Goal: Task Accomplishment & Management: Manage account settings

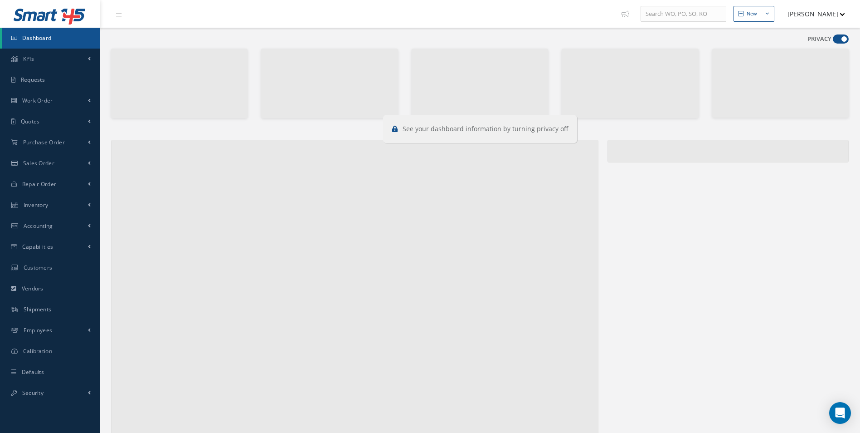
click at [838, 39] on span at bounding box center [841, 38] width 16 height 9
click at [833, 41] on input "checkbox" at bounding box center [833, 41] width 0 height 0
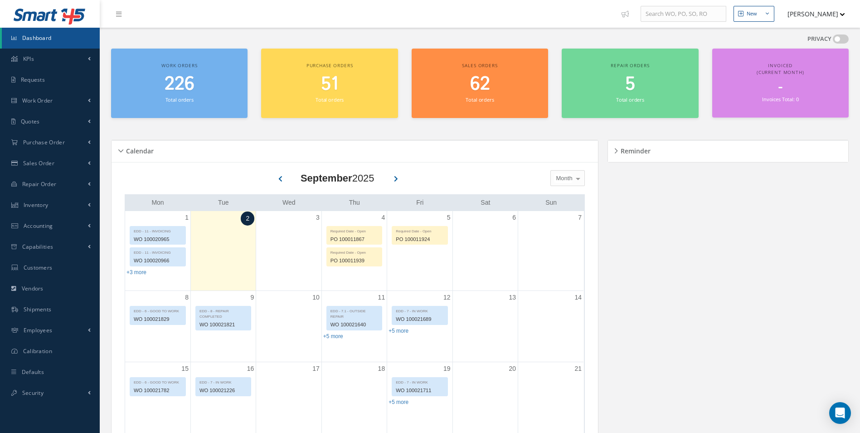
click at [838, 39] on span at bounding box center [841, 38] width 16 height 9
click at [833, 41] on input "checkbox" at bounding box center [833, 41] width 0 height 0
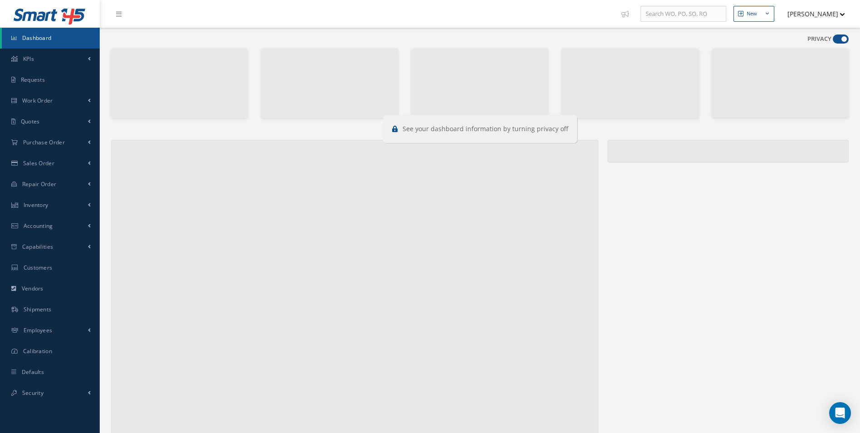
click at [843, 37] on span at bounding box center [841, 38] width 16 height 9
click at [833, 41] on input "checkbox" at bounding box center [833, 41] width 0 height 0
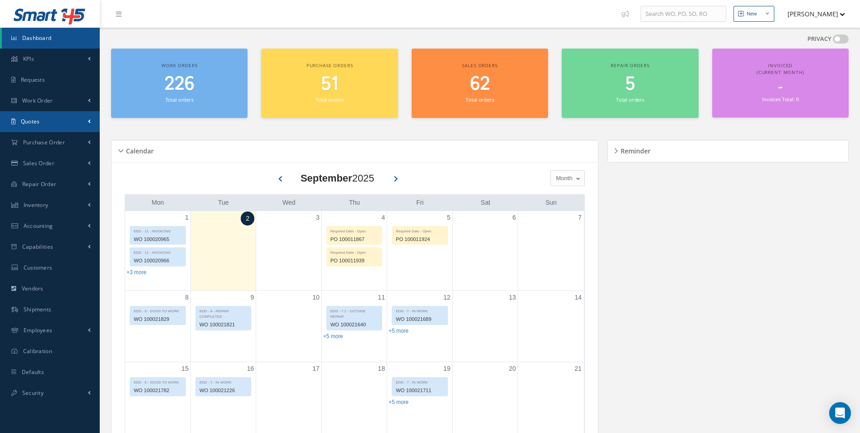
click at [55, 112] on link "Quotes" at bounding box center [50, 121] width 100 height 21
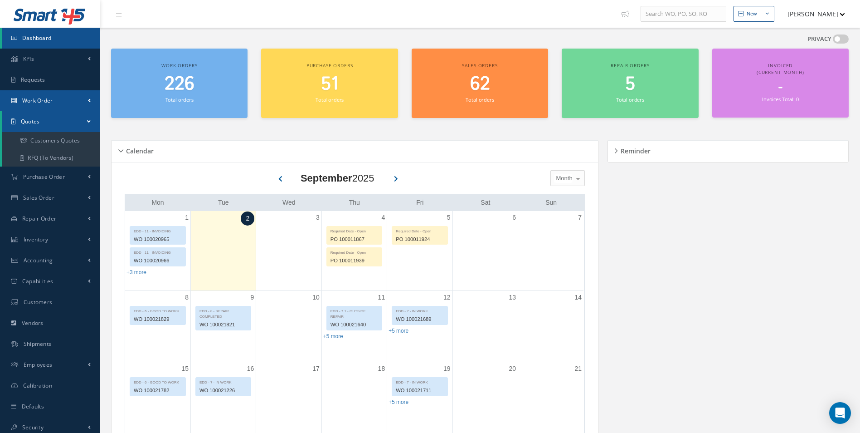
click at [58, 99] on link "Work Order" at bounding box center [50, 100] width 100 height 21
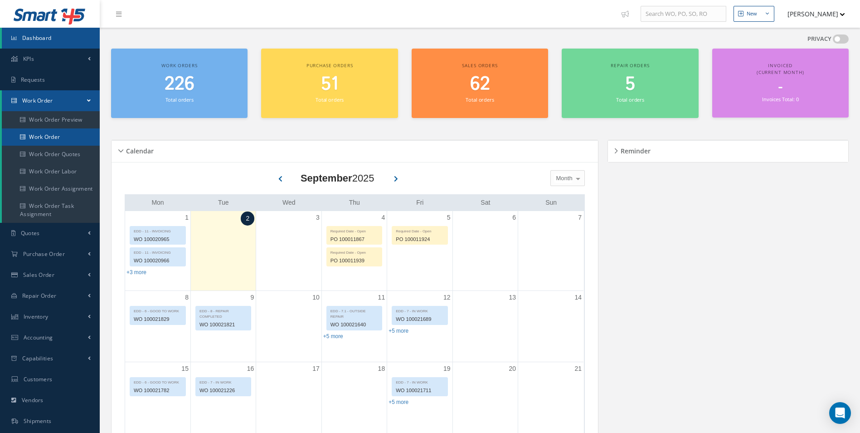
click at [54, 135] on link "Work Order" at bounding box center [51, 136] width 98 height 17
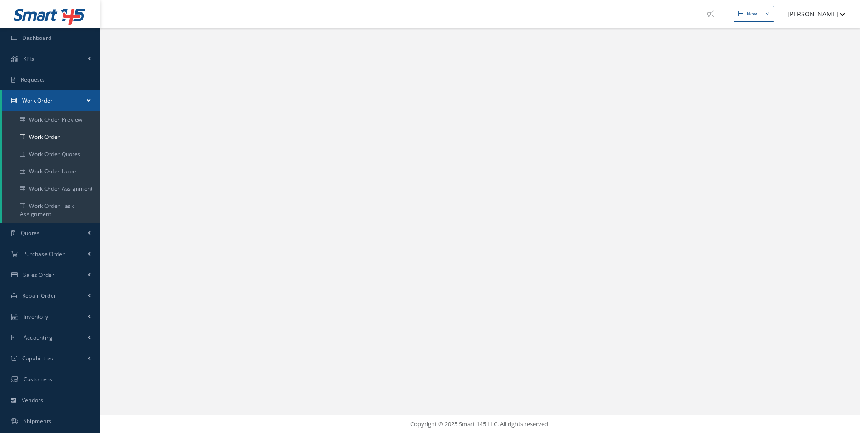
select select "25"
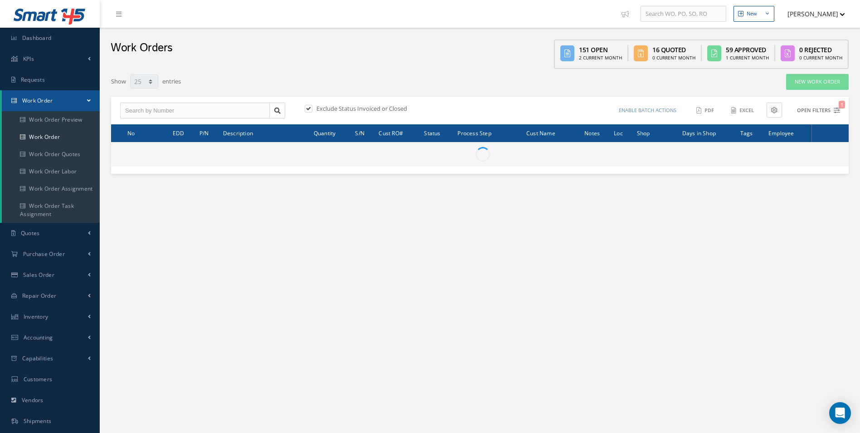
type input "All Work Request"
type input "All Work Performed"
type input "All Status"
type input "WO Part Status"
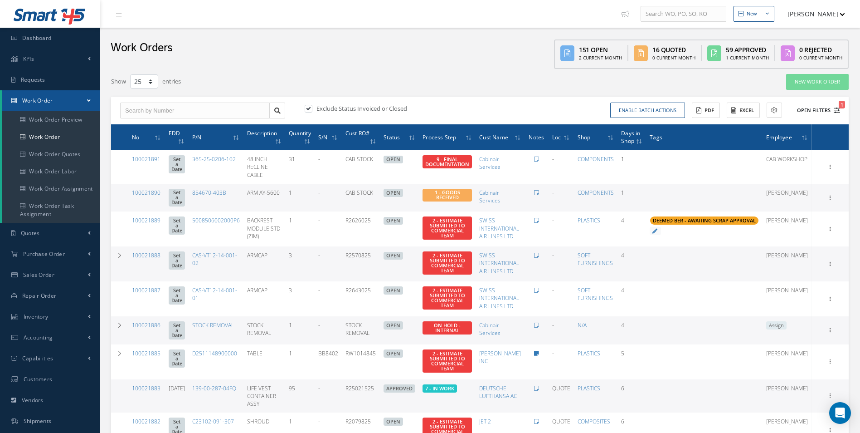
click at [838, 110] on icon "1" at bounding box center [837, 110] width 6 height 6
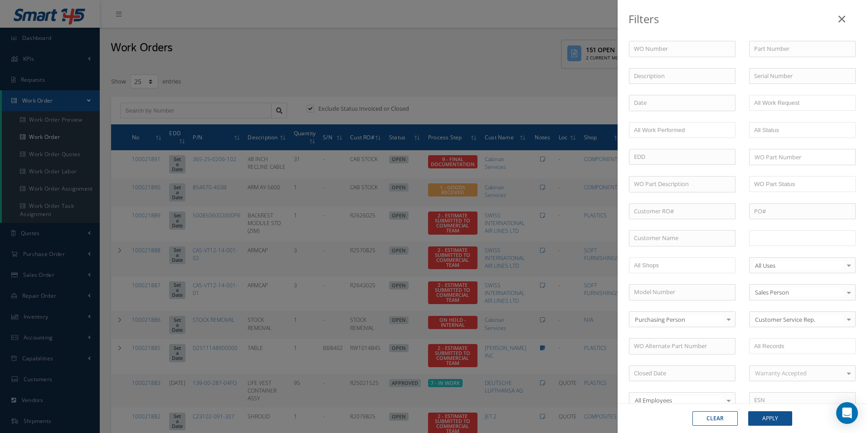
click at [819, 235] on ul at bounding box center [802, 238] width 107 height 16
click at [797, 420] on div "Clear Apply" at bounding box center [742, 418] width 122 height 15
click at [789, 420] on button "Apply" at bounding box center [770, 418] width 44 height 15
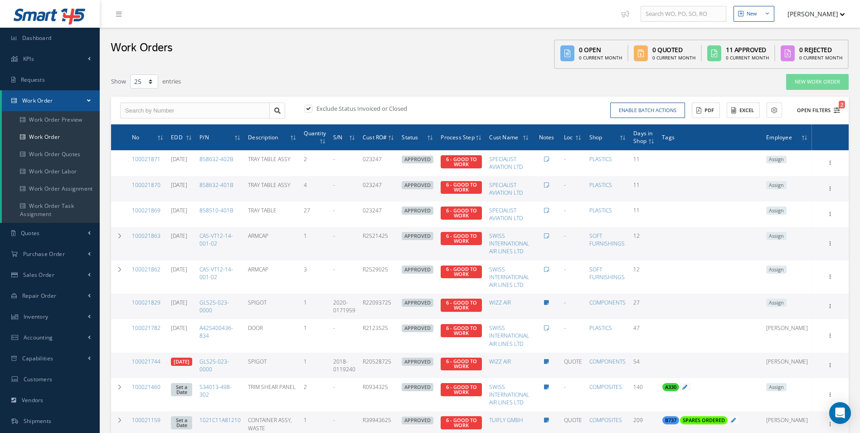
click at [837, 110] on icon "2" at bounding box center [837, 110] width 6 height 6
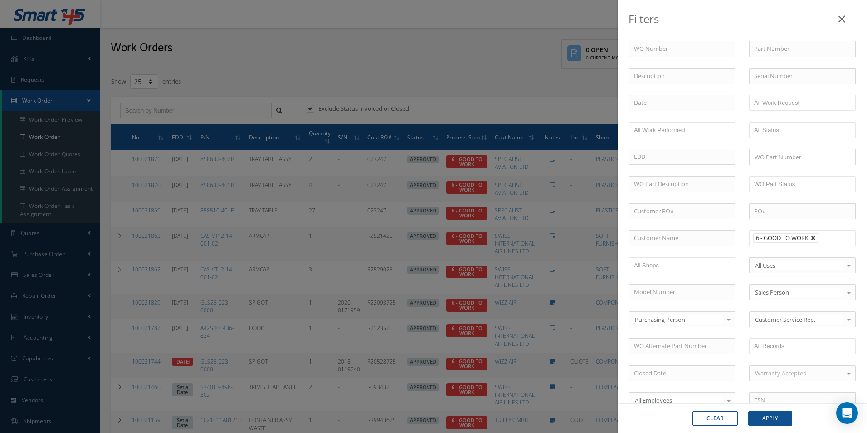
click at [811, 239] on link at bounding box center [813, 237] width 5 height 5
type input "All Proccess Step"
click at [810, 239] on li at bounding box center [783, 238] width 64 height 12
click at [781, 419] on button "Apply" at bounding box center [770, 418] width 44 height 15
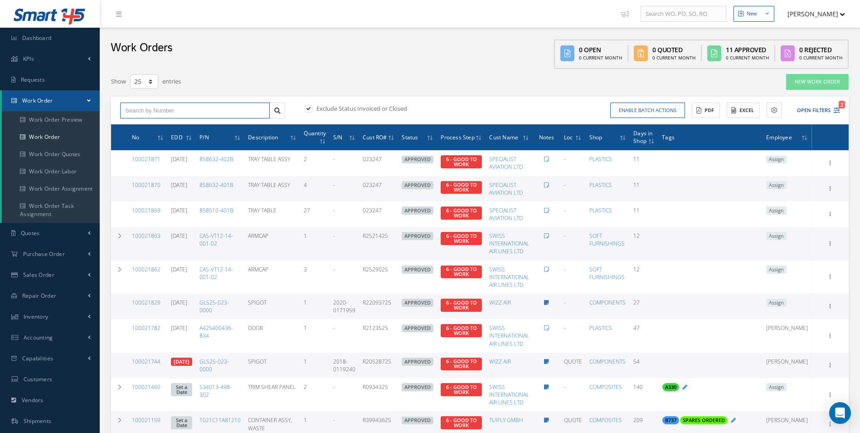
click at [180, 113] on input "text" at bounding box center [195, 111] width 150 height 16
type input "100021718"
click at [312, 108] on label at bounding box center [313, 108] width 2 height 8
click at [311, 108] on input "checkbox" at bounding box center [308, 109] width 6 height 6
checkbox input "false"
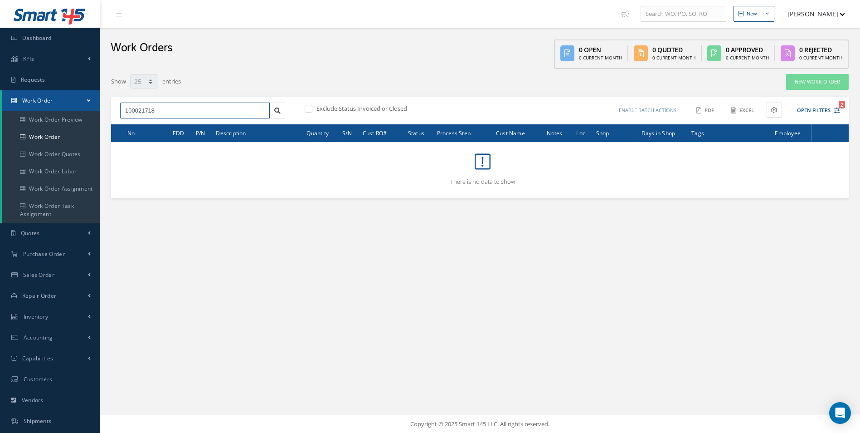
click at [195, 107] on input "100021718" at bounding box center [195, 111] width 150 height 16
type input "1"
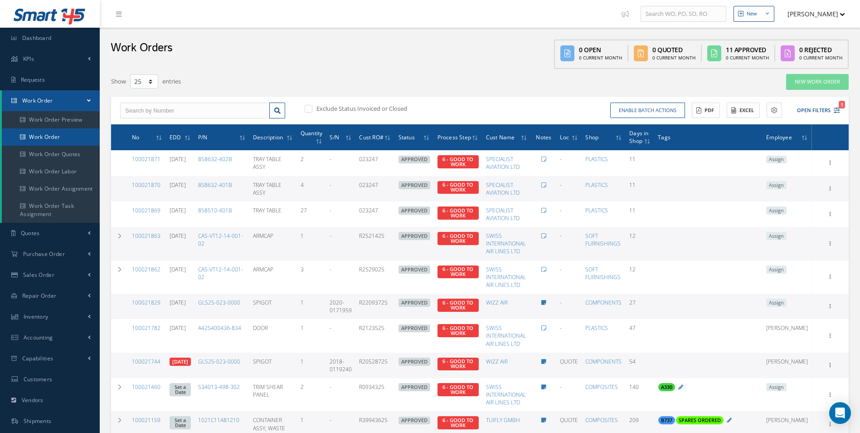
click at [61, 139] on link "Work Order" at bounding box center [51, 136] width 98 height 17
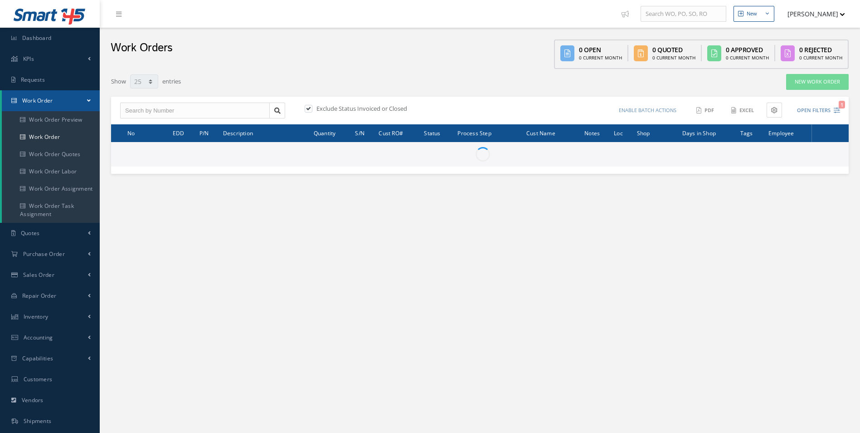
select select "25"
click at [163, 111] on input "text" at bounding box center [195, 111] width 150 height 16
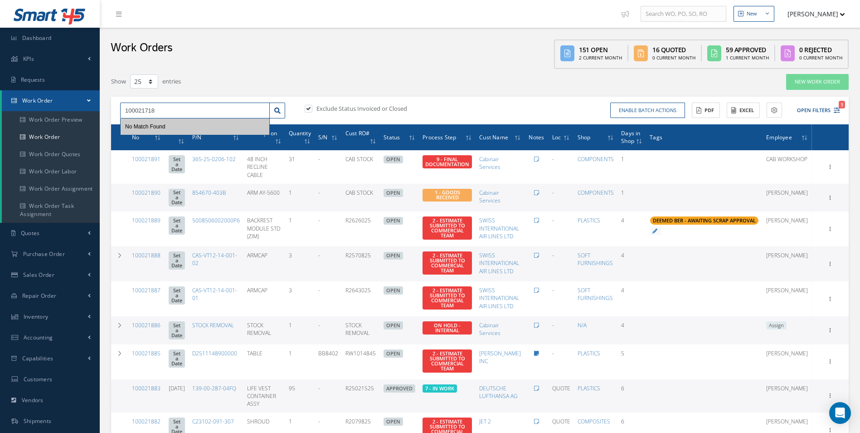
type input "100021718"
click at [312, 107] on label at bounding box center [313, 108] width 2 height 8
click at [306, 107] on input "checkbox" at bounding box center [308, 109] width 6 height 6
checkbox input "false"
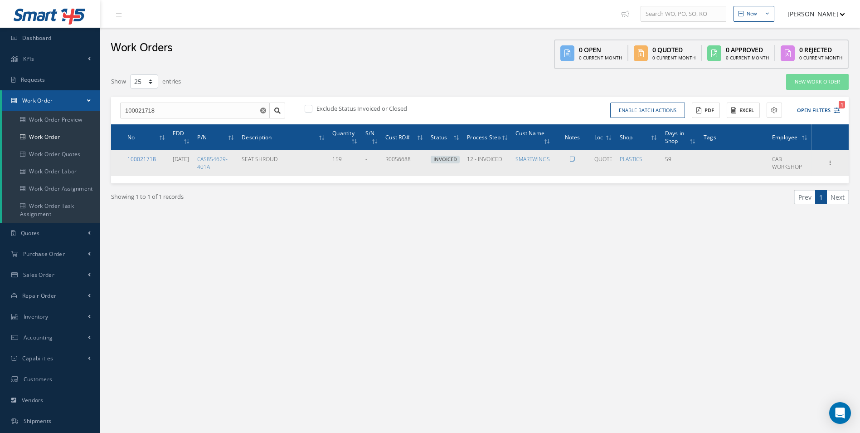
click at [140, 156] on link "100021718" at bounding box center [141, 159] width 29 height 8
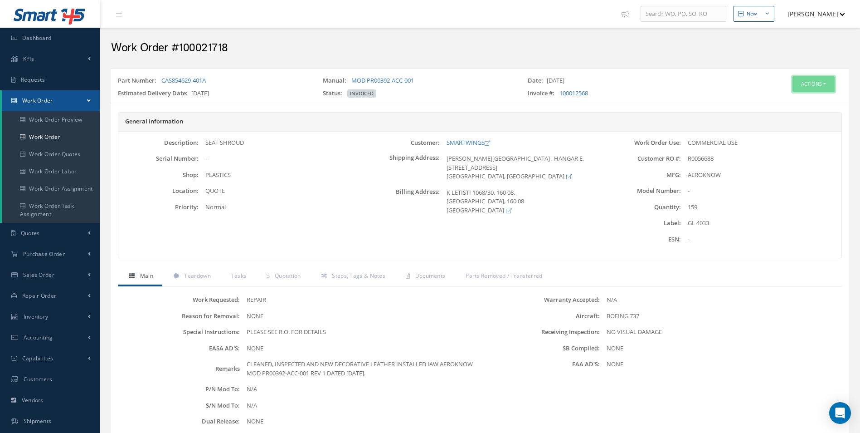
click at [816, 89] on button "Actions" at bounding box center [814, 84] width 42 height 16
click at [798, 98] on link "Edit" at bounding box center [800, 101] width 73 height 12
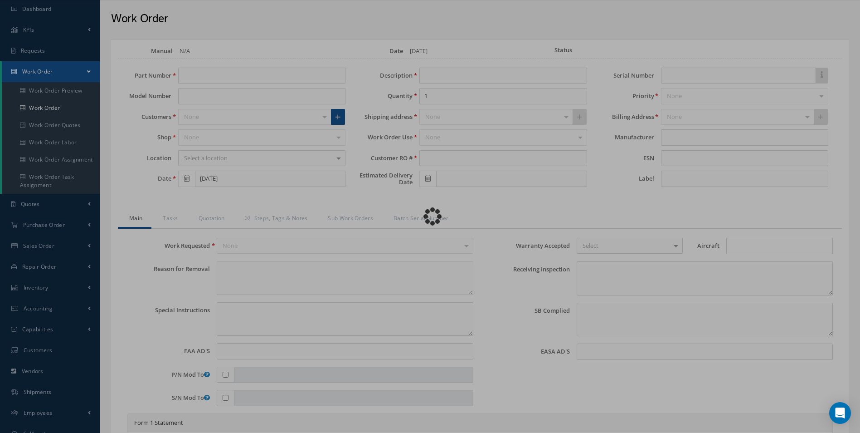
scroll to position [45, 0]
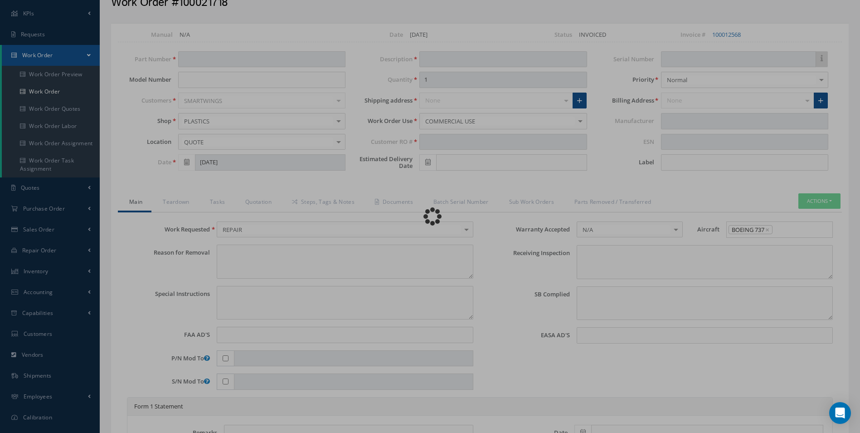
type input "CAS854629-401A"
type input "[DATE]"
type input "SEAT SHROUD"
type input "159"
type input "R0056688"
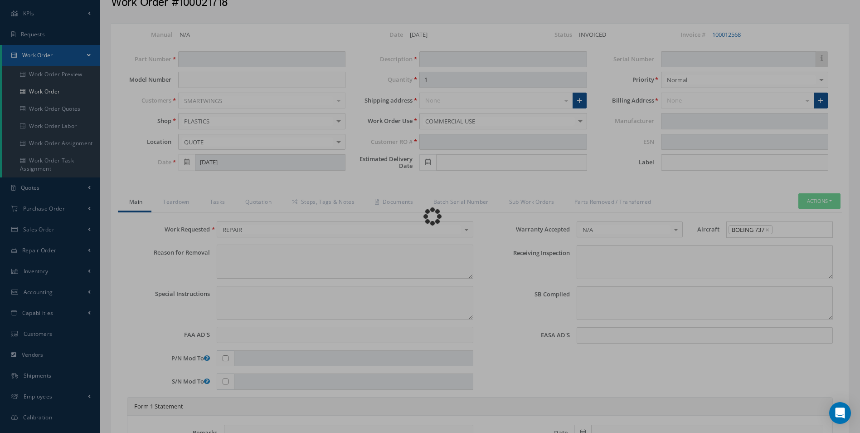
type input "[DATE]"
type input "GL 4033"
type textarea "NONE"
type textarea "PLEASE SEE R.O. FOR DETAILS"
type input "NONE"
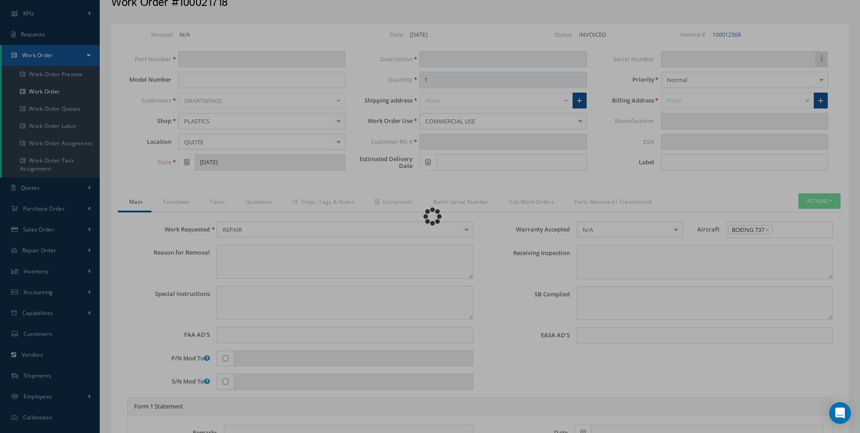
type textarea "NO VISUAL DAMAGE"
type textarea "NONE"
type input "NONE"
type textarea "CLEANED, INSPECTED AND NEW DECORATIVE LEATHER INSTALLED IAW AEROKNOW MOD PR0039…"
type input "[DATE]"
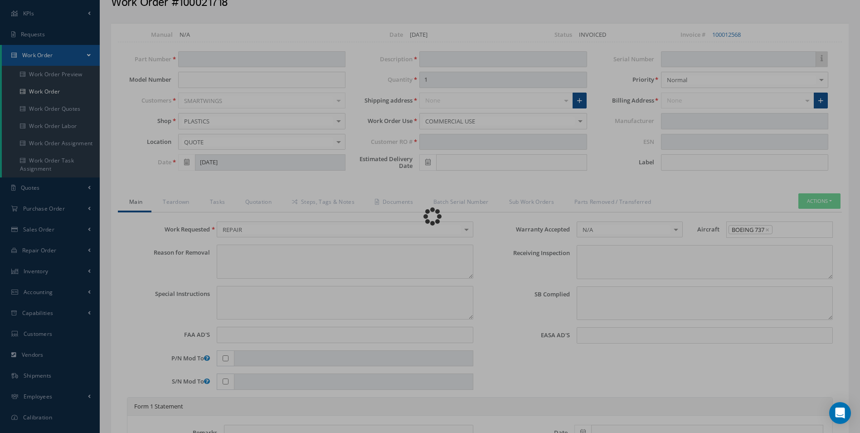
type input "[DATE]"
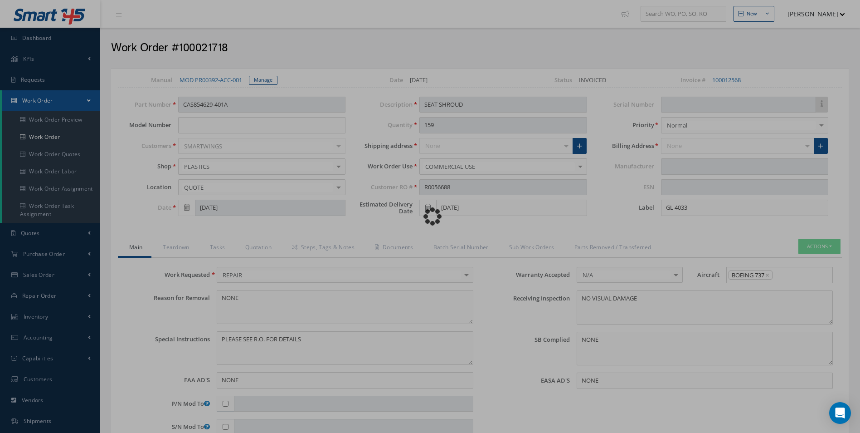
type input "AEROKNOW"
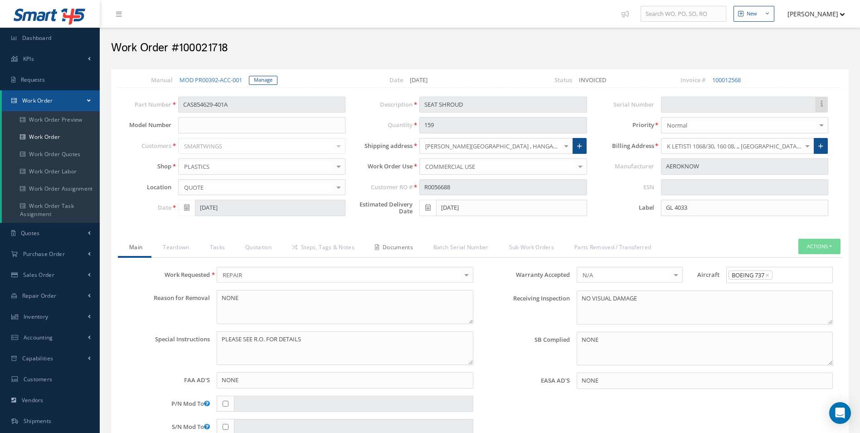
click at [415, 248] on link "Documents" at bounding box center [393, 248] width 59 height 19
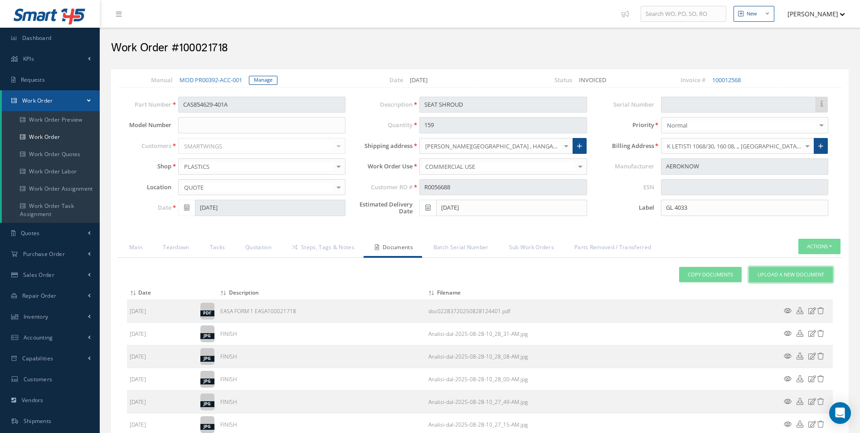
click at [768, 275] on span "Upload a New Document" at bounding box center [791, 275] width 67 height 8
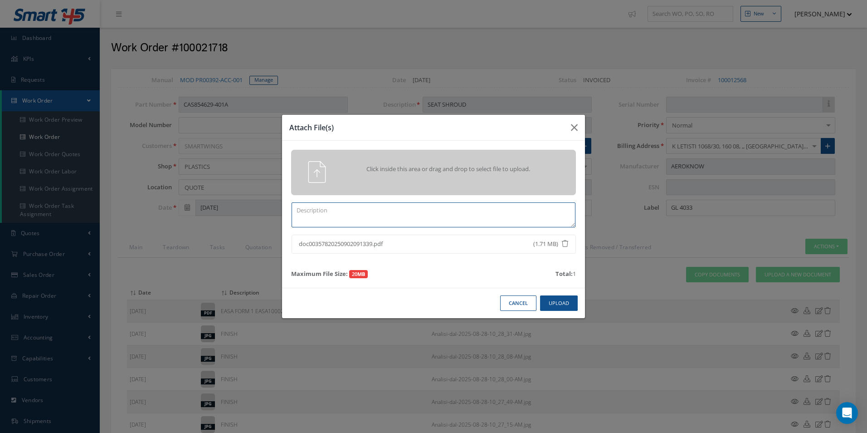
click at [327, 217] on textarea at bounding box center [434, 214] width 284 height 25
type textarea "c"
type textarea "COMPLETED CASF-020"
click at [556, 303] on button "Upload" at bounding box center [559, 303] width 38 height 16
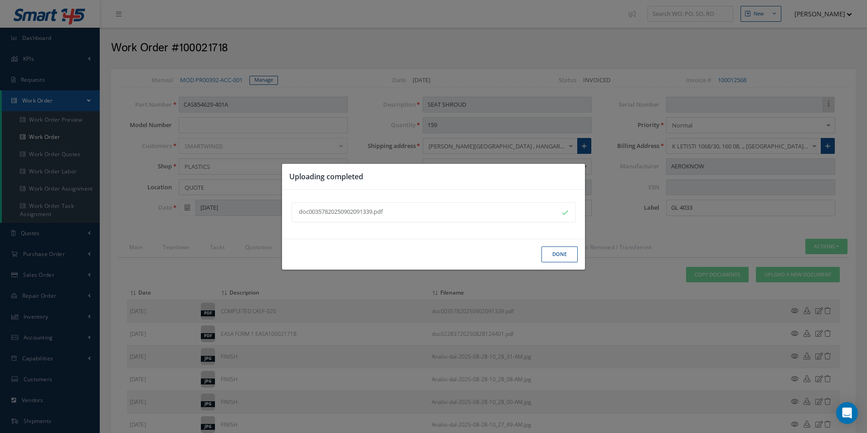
click at [548, 254] on button "Done" at bounding box center [560, 254] width 36 height 16
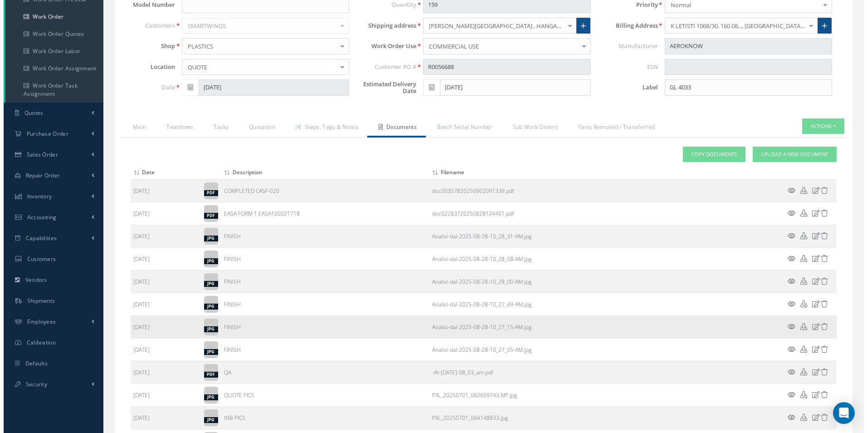
scroll to position [219, 0]
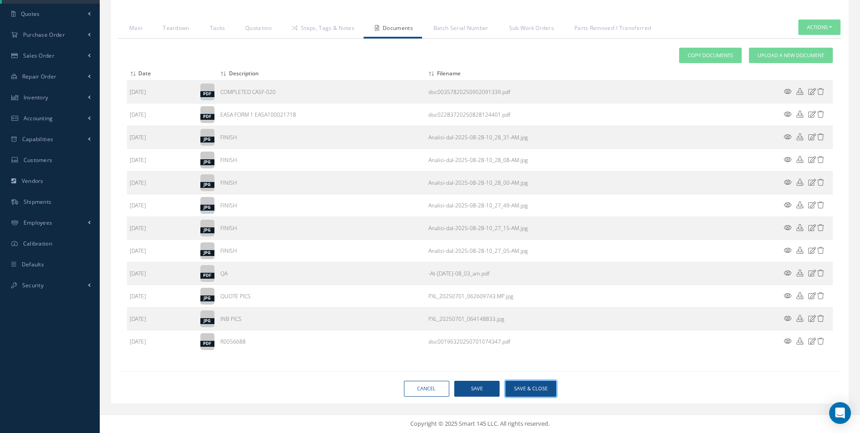
click at [537, 388] on button "Save & Close" at bounding box center [531, 389] width 51 height 16
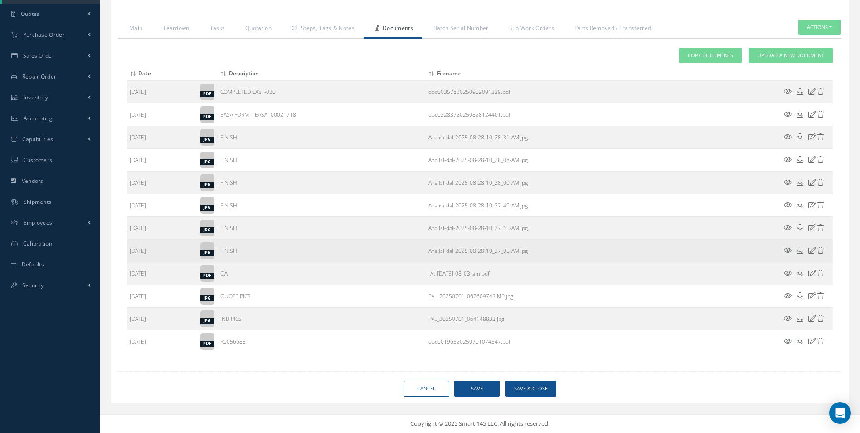
type input "AEROKNOW"
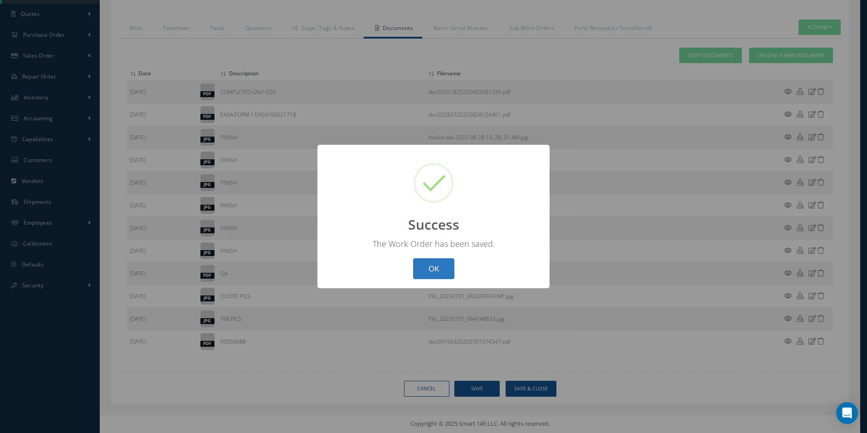
click at [422, 264] on button "OK" at bounding box center [433, 268] width 41 height 21
select select "25"
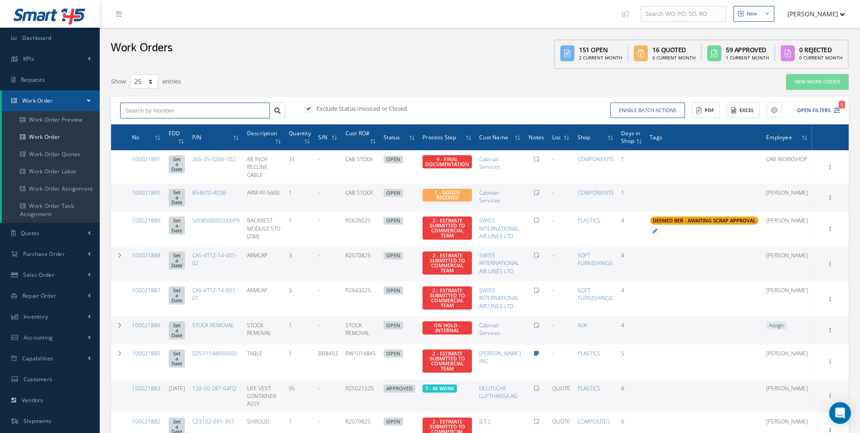
click at [175, 116] on input "text" at bounding box center [195, 111] width 150 height 16
type input "100021719"
click at [312, 106] on label at bounding box center [313, 108] width 2 height 8
click at [311, 106] on input "checkbox" at bounding box center [308, 109] width 6 height 6
checkbox input "false"
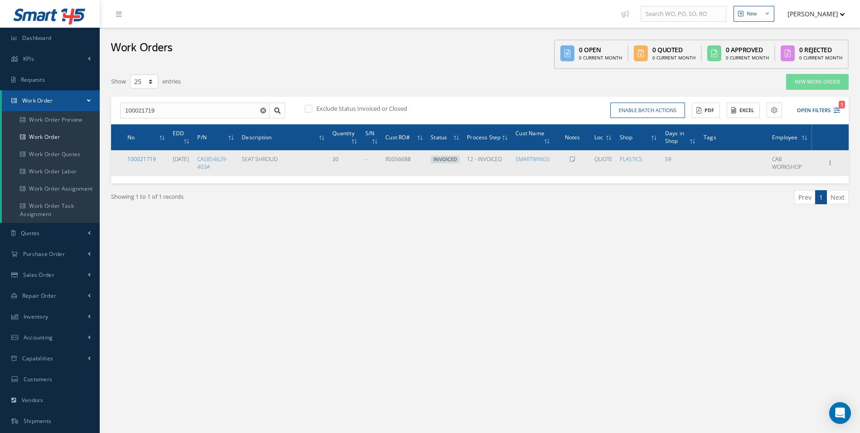
click at [137, 156] on link "100021719" at bounding box center [141, 159] width 29 height 8
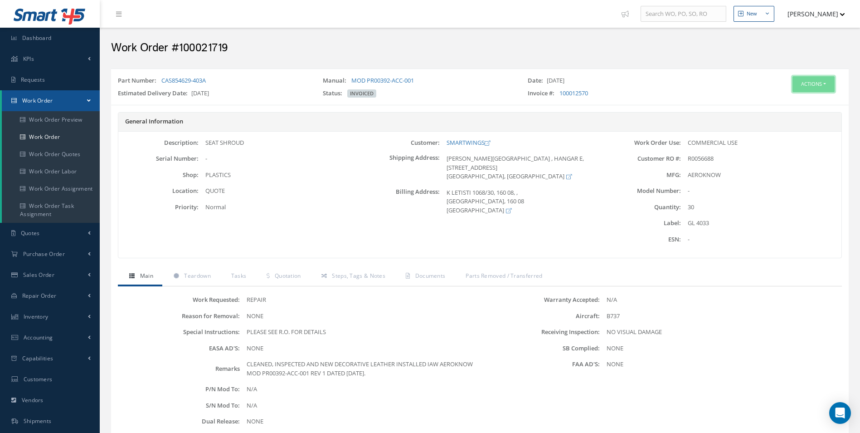
click at [809, 86] on button "Actions" at bounding box center [814, 84] width 42 height 16
click at [789, 101] on link "Edit" at bounding box center [800, 101] width 73 height 12
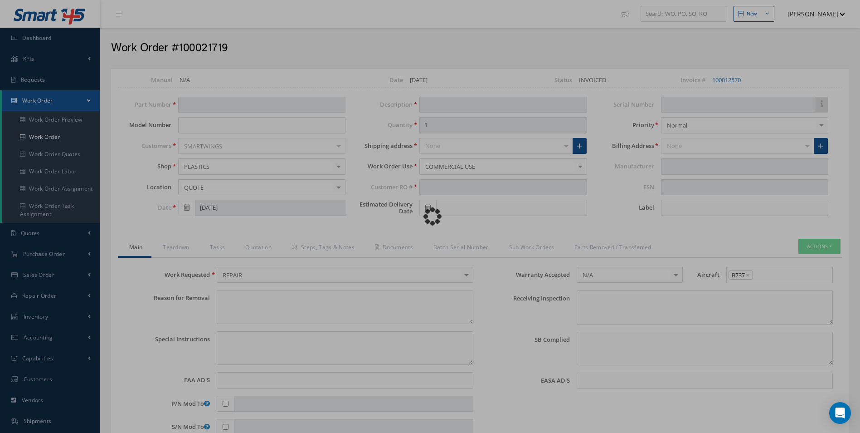
type input "CAS854629-403A"
type input "[DATE]"
type input "SEAT SHROUD"
type input "30"
type input "R0056688"
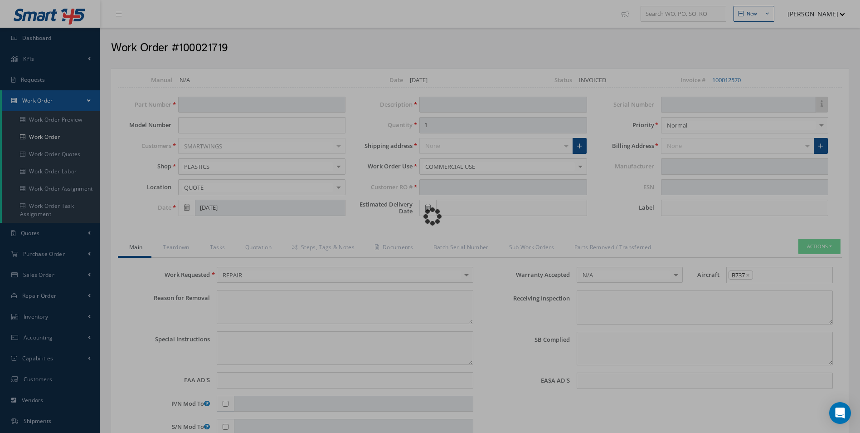
type input "[DATE]"
type input "GL 4033"
type textarea "NONE"
type textarea "PLEASE SEE R.O. FOR DETAILS"
type input "NONE"
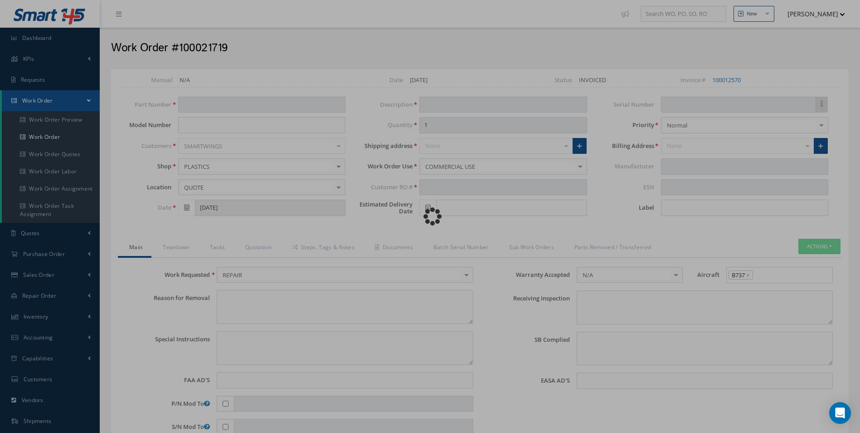
type textarea "NO VISUAL DAMAGE"
type textarea "NONE"
type input "NONE"
type textarea "CLEANED, INSPECTED AND NEW DECORATIVE LEATHER INSTALLED IAW AEROKNOW MOD PR0039…"
type input "08/28/2025"
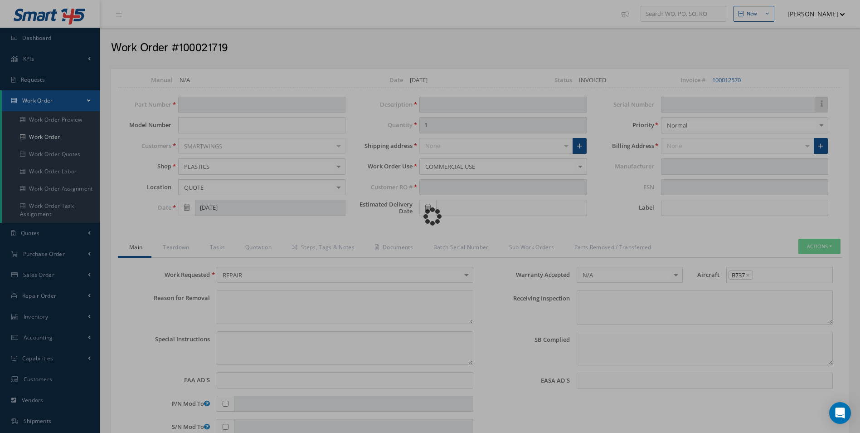
type input "08/28/2025"
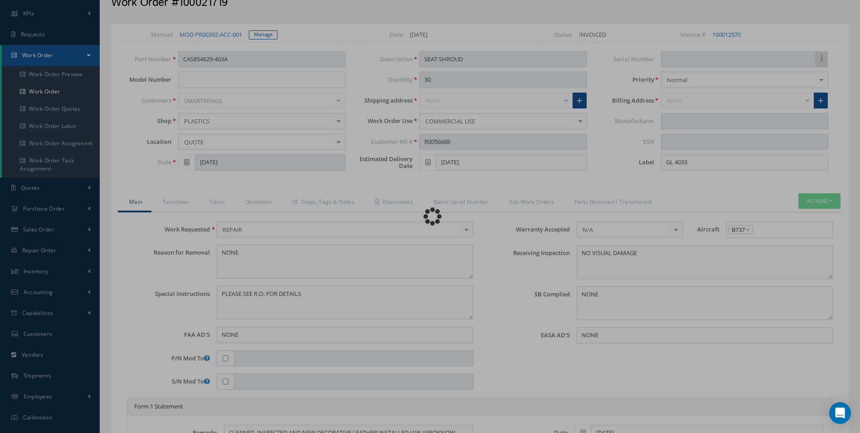
type input "AEROKNOW"
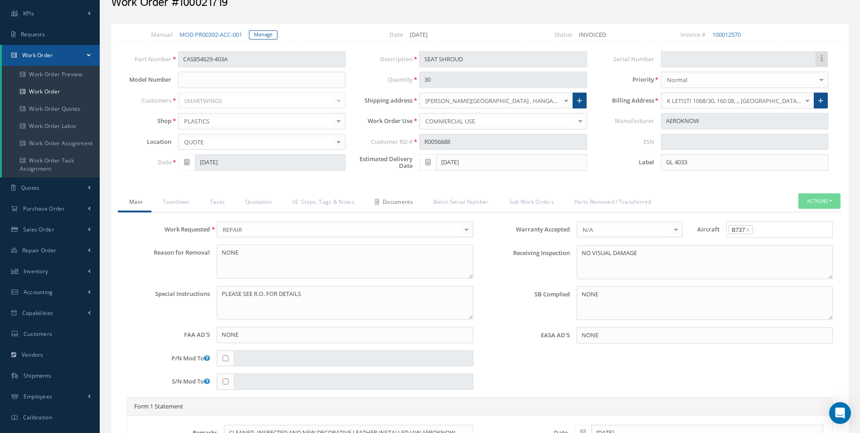
click at [401, 202] on link "Documents" at bounding box center [393, 202] width 59 height 19
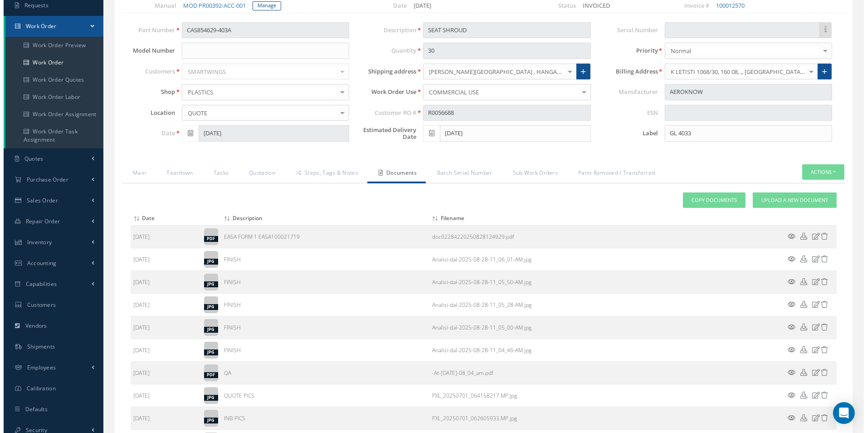
scroll to position [91, 0]
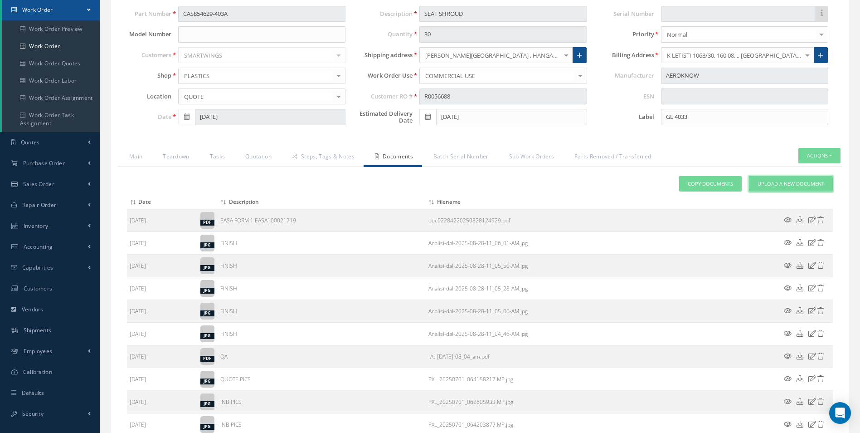
click at [786, 181] on span "Upload a New Document" at bounding box center [791, 184] width 67 height 8
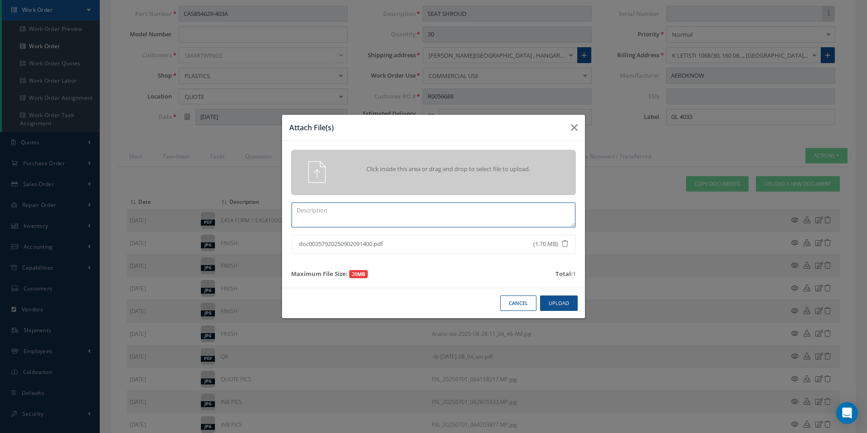
click at [328, 219] on textarea at bounding box center [434, 214] width 284 height 25
type textarea "COMPLETED CASF-020"
click at [556, 301] on button "Upload" at bounding box center [559, 303] width 38 height 16
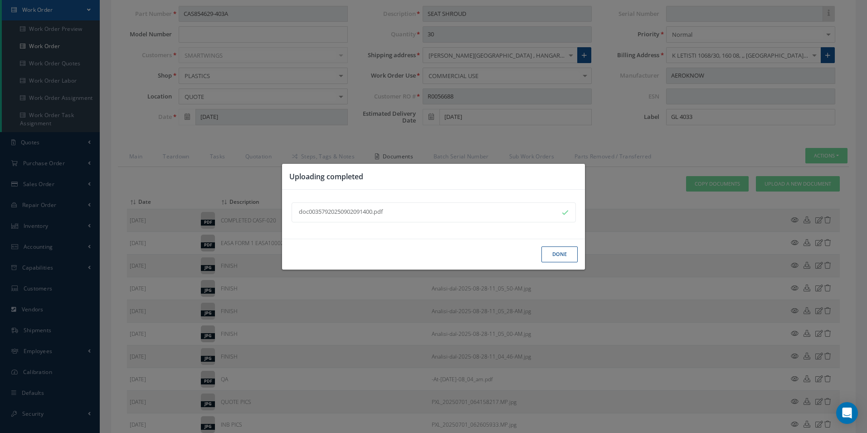
click at [556, 259] on button "Done" at bounding box center [560, 254] width 36 height 16
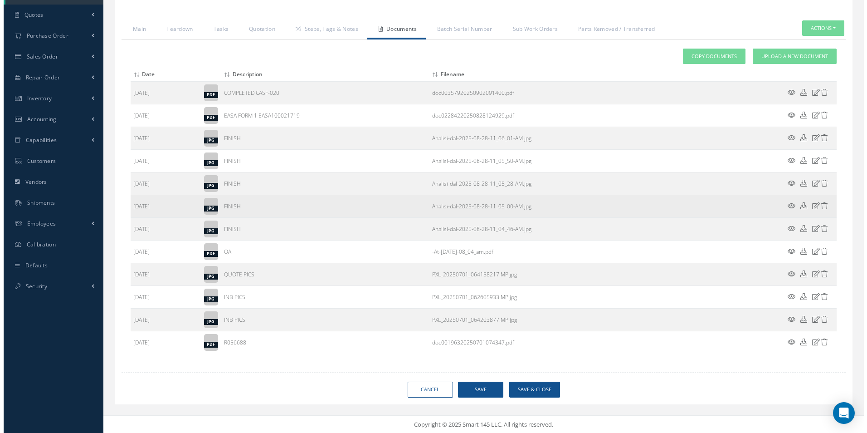
scroll to position [219, 0]
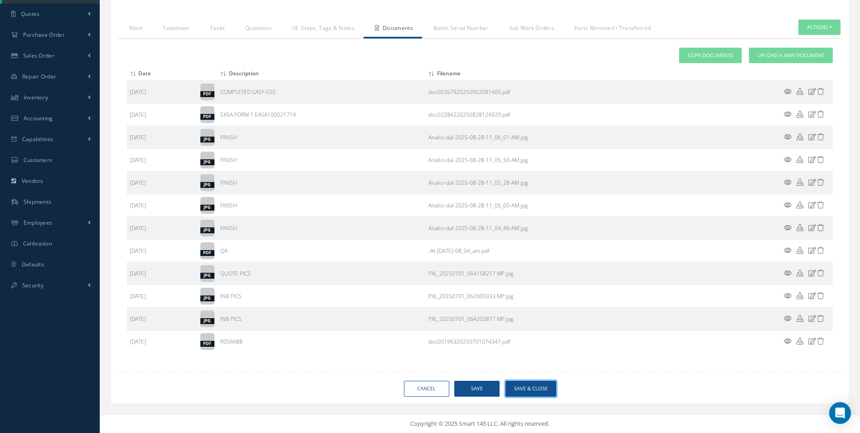
click at [523, 388] on button "Save & Close" at bounding box center [531, 389] width 51 height 16
type input "AEROKNOW"
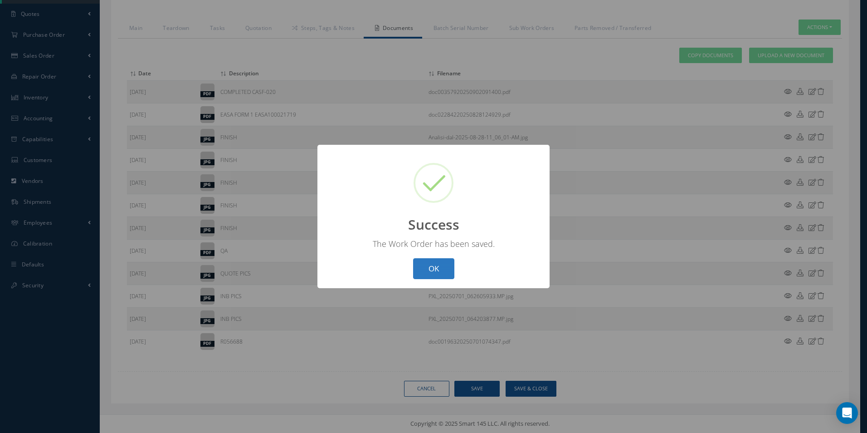
click at [437, 274] on button "OK" at bounding box center [433, 268] width 41 height 21
select select "25"
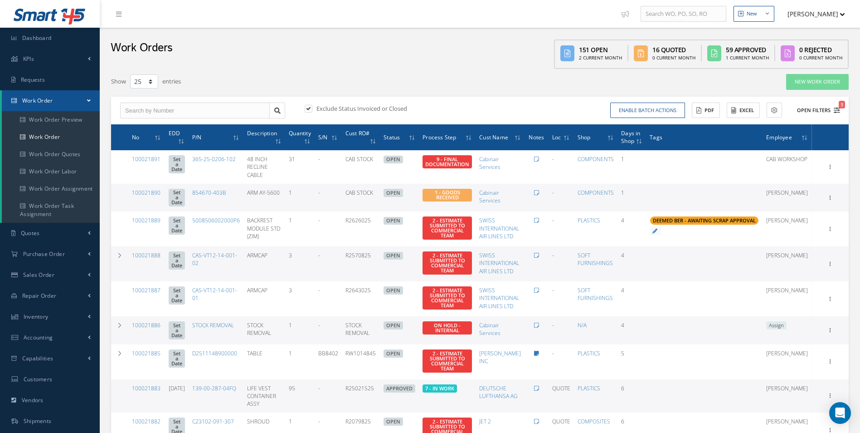
click at [839, 112] on icon "1" at bounding box center [837, 110] width 6 height 6
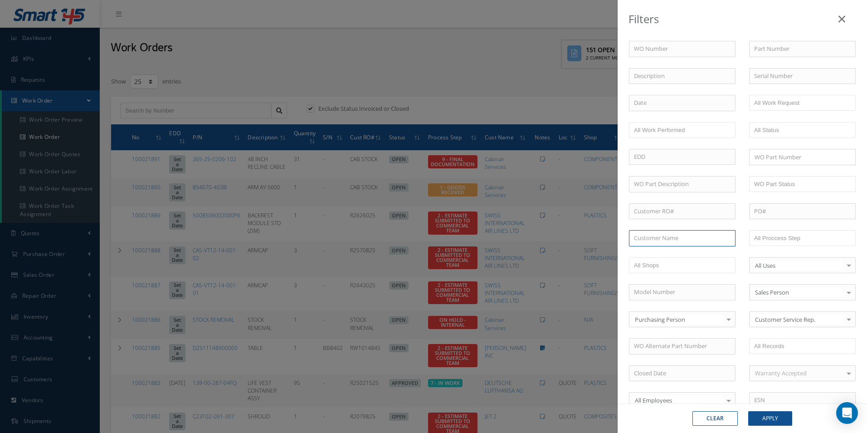
click at [668, 239] on input "text" at bounding box center [682, 238] width 107 height 16
type input "A"
click at [674, 246] on div "AUS AUSTRIAN AIRLINES AG" at bounding box center [682, 238] width 107 height 16
click at [677, 254] on span "AUSTRIAN AIRLINES AG" at bounding box center [665, 254] width 63 height 8
type input "AUSTRIAN AIRLINES AG"
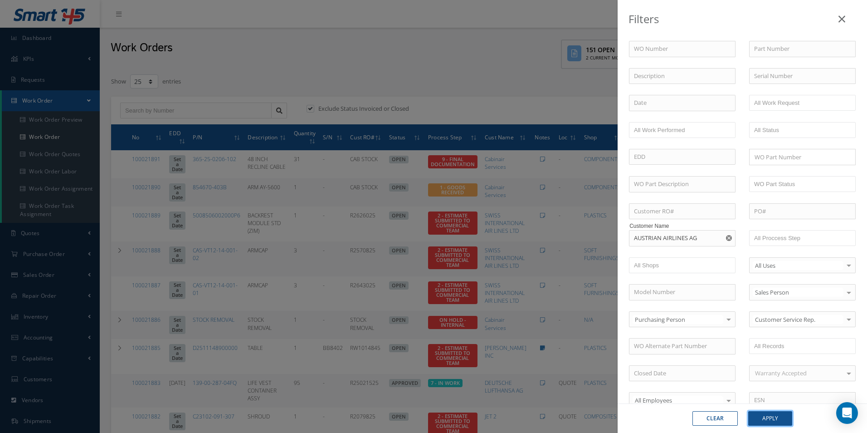
click at [769, 421] on button "Apply" at bounding box center [770, 418] width 44 height 15
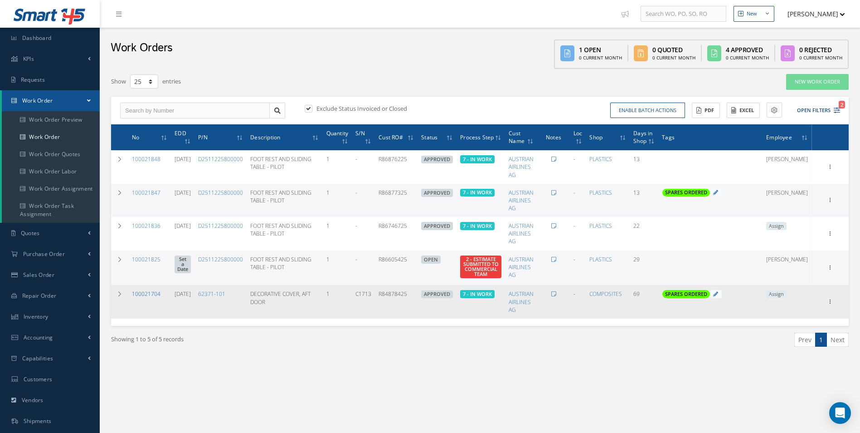
click at [141, 298] on link "100021704" at bounding box center [146, 294] width 29 height 8
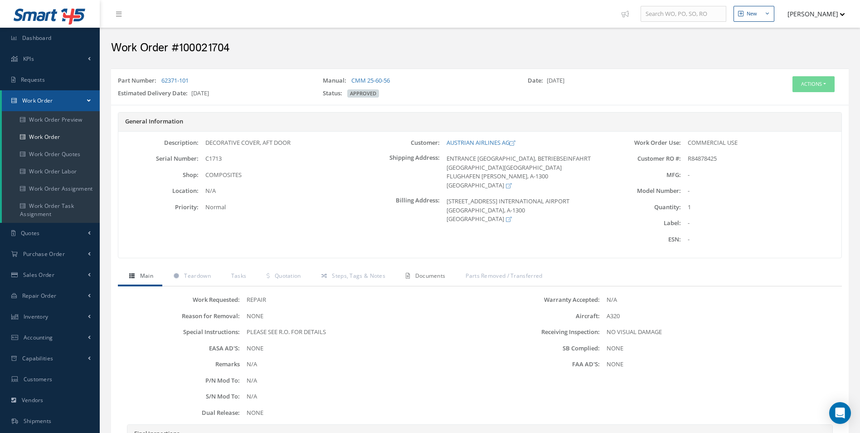
click at [425, 276] on span "Documents" at bounding box center [430, 276] width 30 height 8
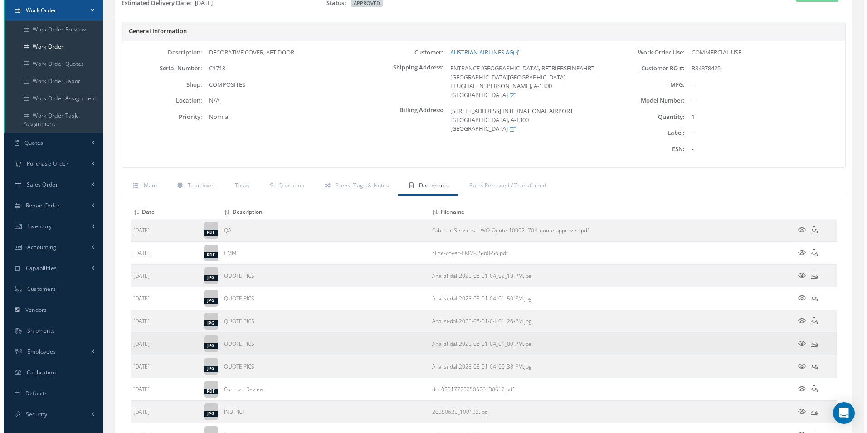
scroll to position [91, 0]
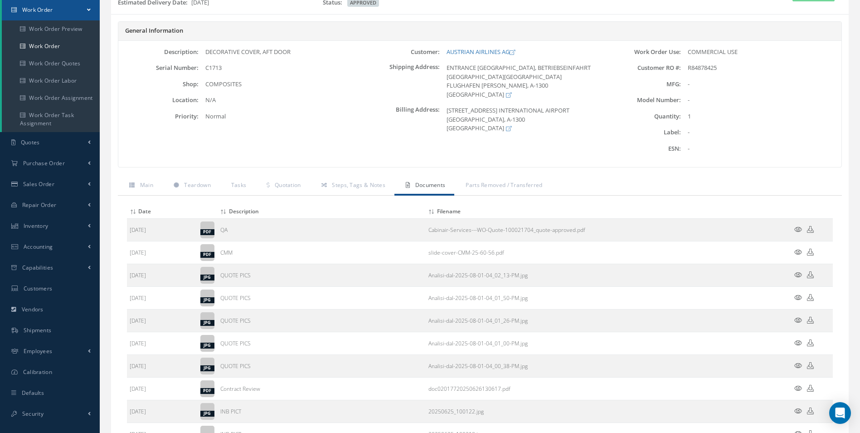
click at [798, 275] on icon at bounding box center [799, 274] width 8 height 7
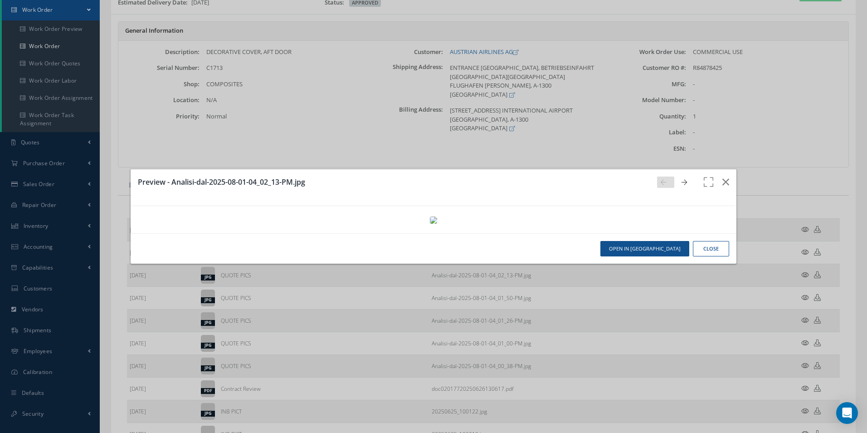
scroll to position [0, 0]
click at [723, 176] on icon "button" at bounding box center [726, 181] width 7 height 11
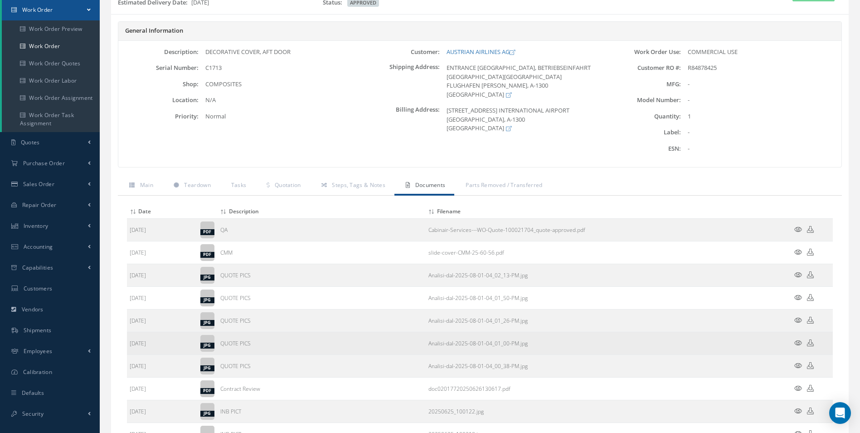
click at [798, 339] on icon at bounding box center [799, 342] width 8 height 7
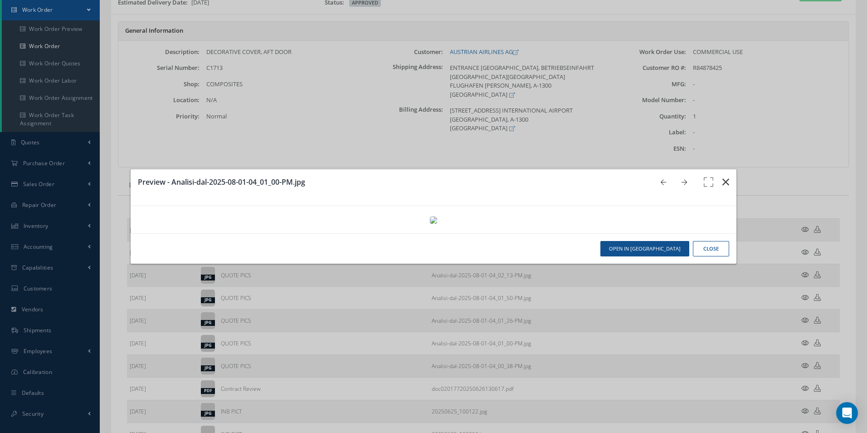
click at [723, 176] on icon "button" at bounding box center [726, 181] width 7 height 11
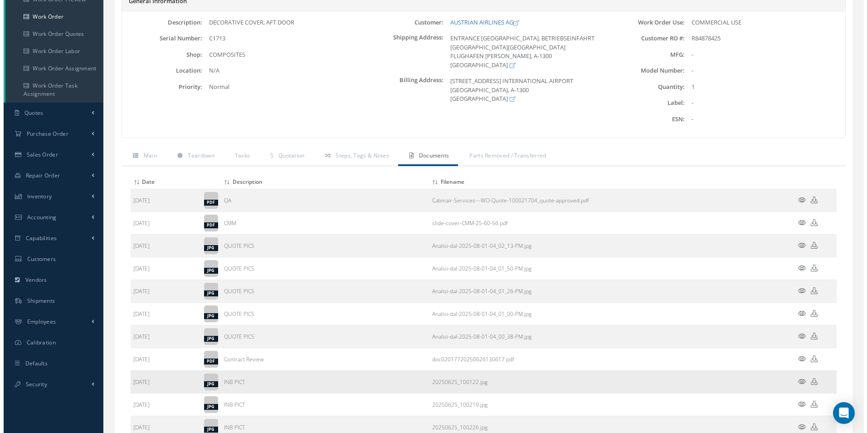
scroll to position [136, 0]
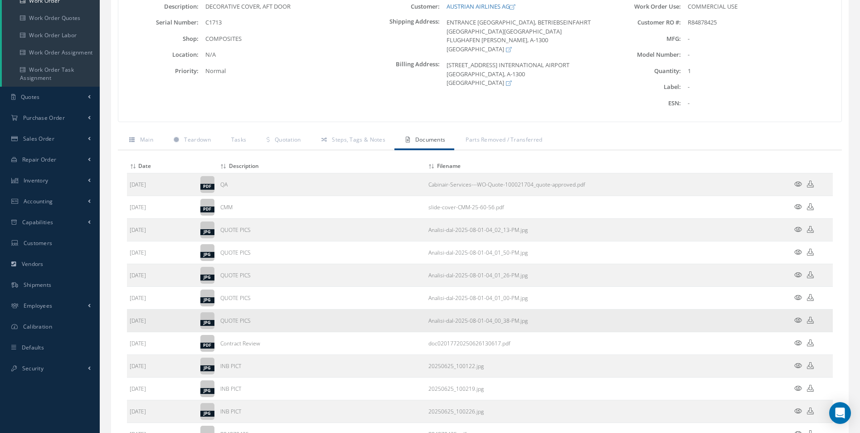
click at [796, 320] on icon at bounding box center [799, 320] width 8 height 7
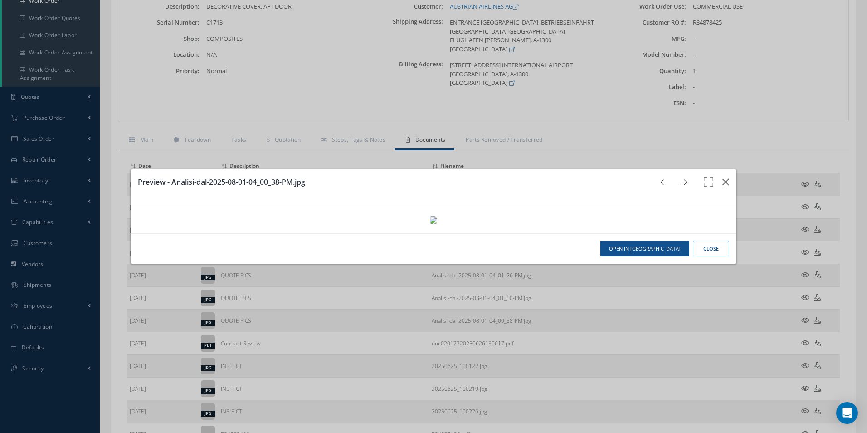
click at [430, 216] on img at bounding box center [433, 219] width 7 height 7
click at [437, 224] on img at bounding box center [433, 219] width 7 height 7
click at [430, 216] on img at bounding box center [433, 219] width 7 height 7
click at [723, 176] on icon "button" at bounding box center [726, 181] width 7 height 11
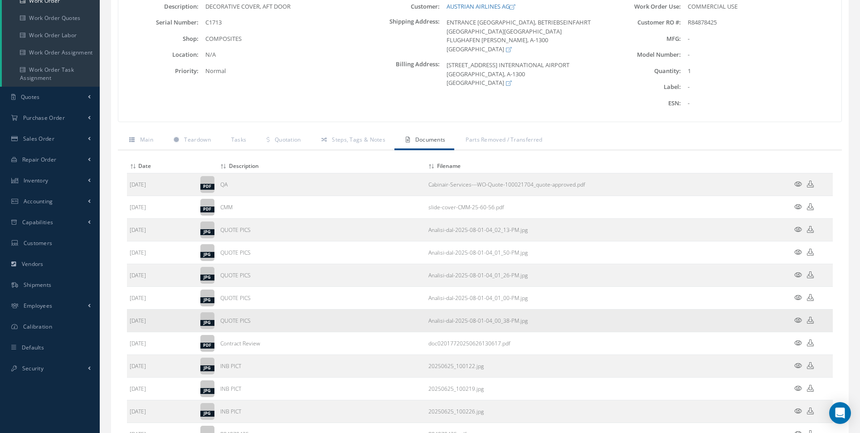
click at [797, 317] on icon at bounding box center [799, 320] width 8 height 7
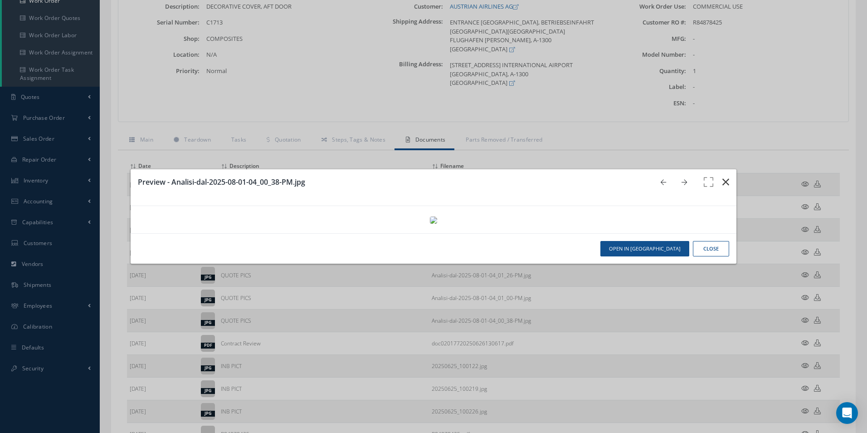
click at [723, 176] on icon "button" at bounding box center [726, 181] width 7 height 11
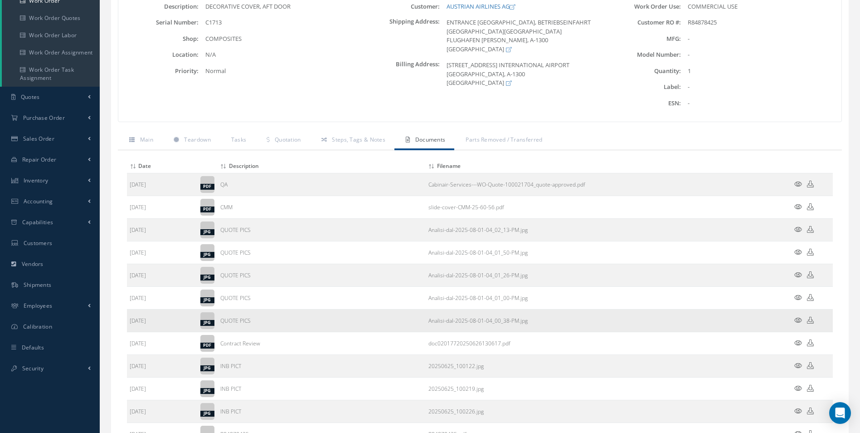
click at [811, 321] on icon at bounding box center [810, 320] width 7 height 7
click at [795, 225] on td at bounding box center [806, 230] width 54 height 23
click at [797, 228] on icon at bounding box center [799, 229] width 8 height 7
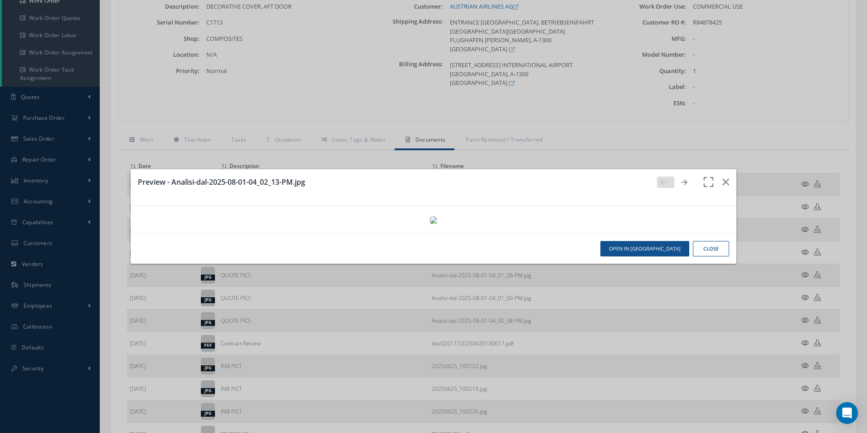
scroll to position [0, 0]
click at [723, 176] on icon "button" at bounding box center [726, 181] width 7 height 11
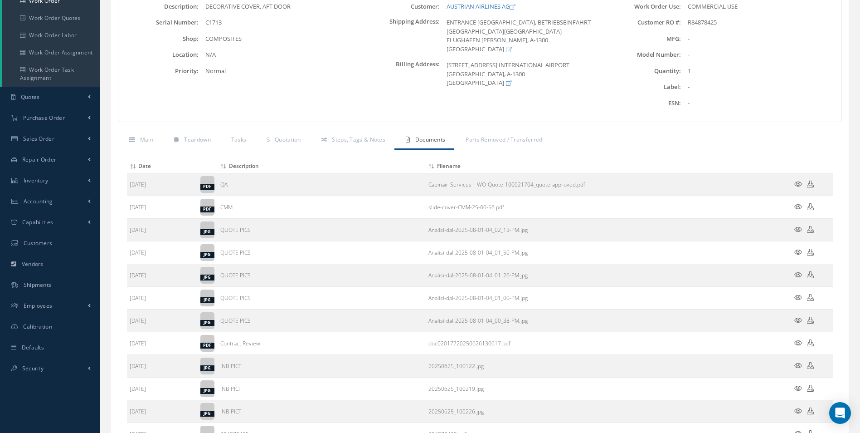
click at [798, 253] on icon at bounding box center [799, 252] width 8 height 7
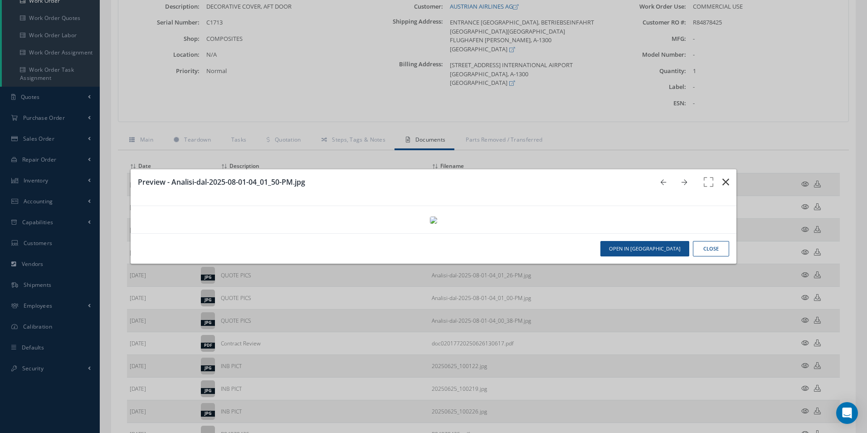
click at [723, 176] on icon "button" at bounding box center [726, 181] width 7 height 11
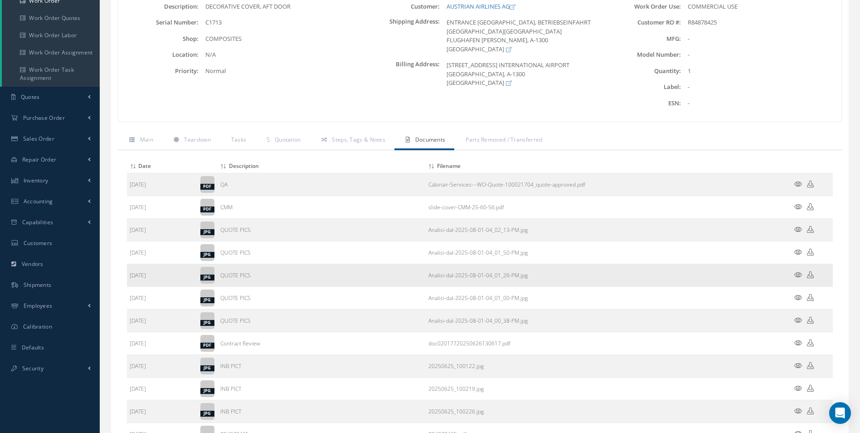
click at [797, 274] on icon at bounding box center [799, 274] width 8 height 7
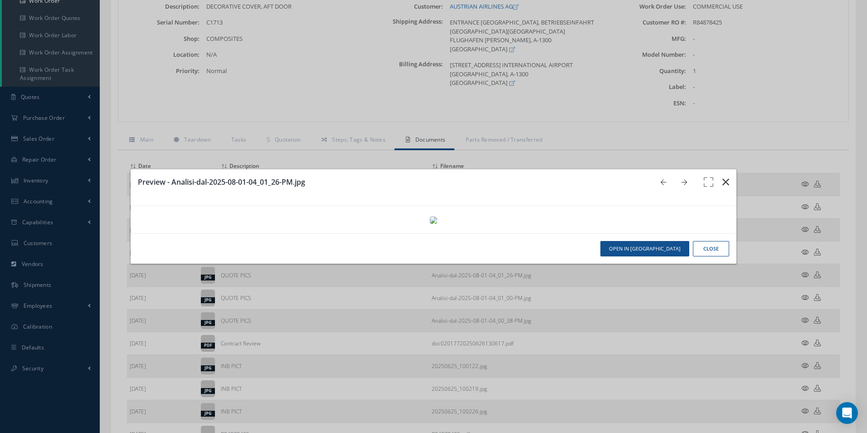
click at [723, 176] on icon "button" at bounding box center [726, 181] width 7 height 11
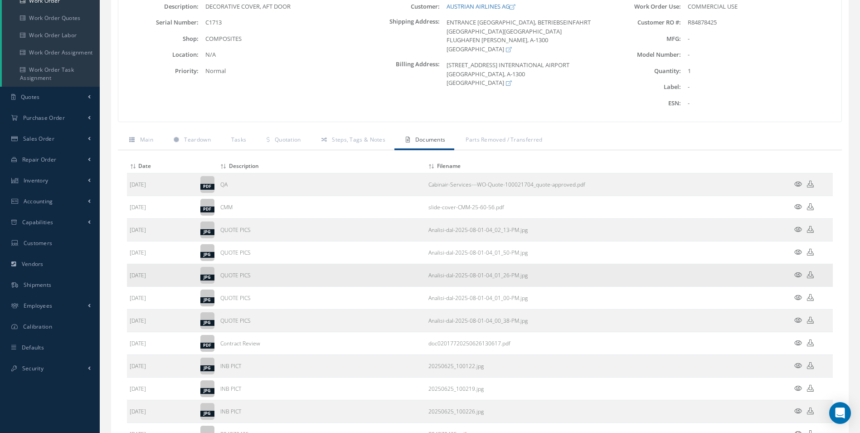
click at [809, 274] on icon at bounding box center [810, 274] width 7 height 7
